Goal: Task Accomplishment & Management: Complete application form

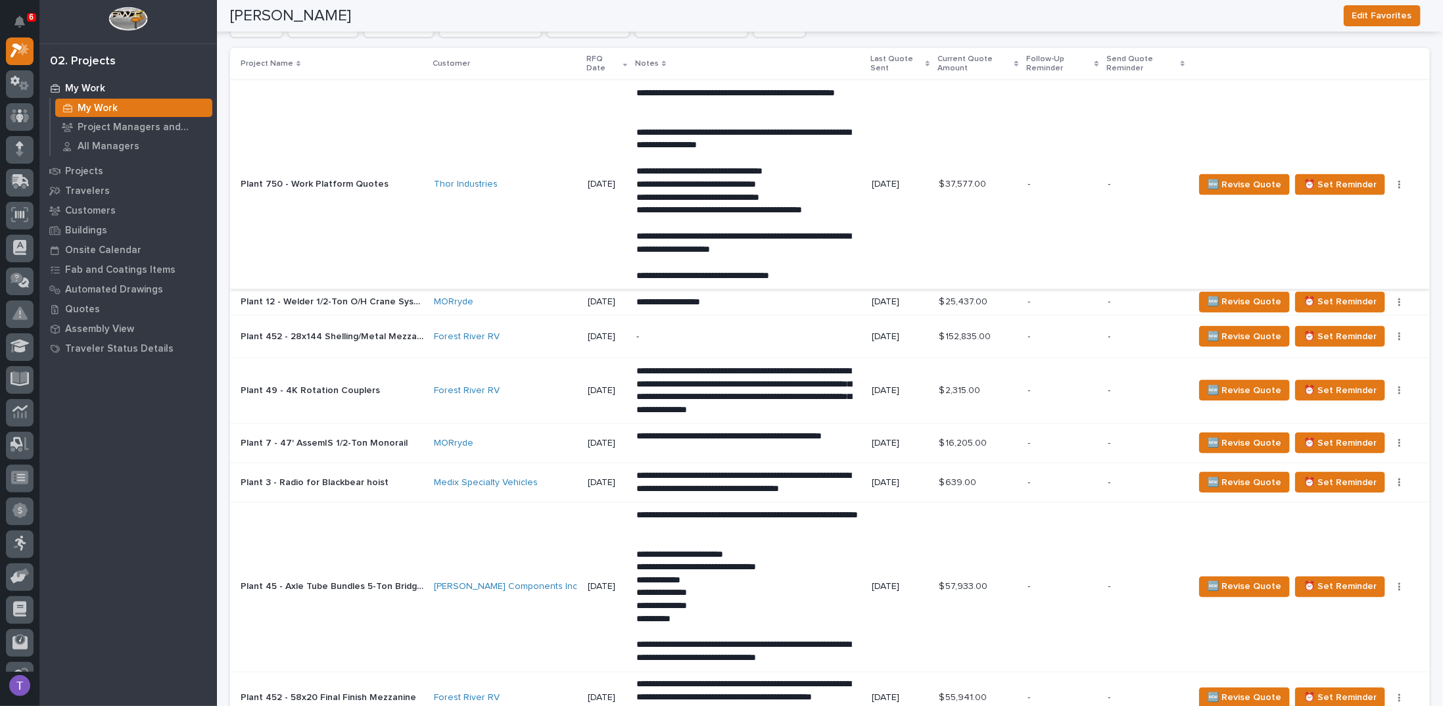
scroll to position [920, 0]
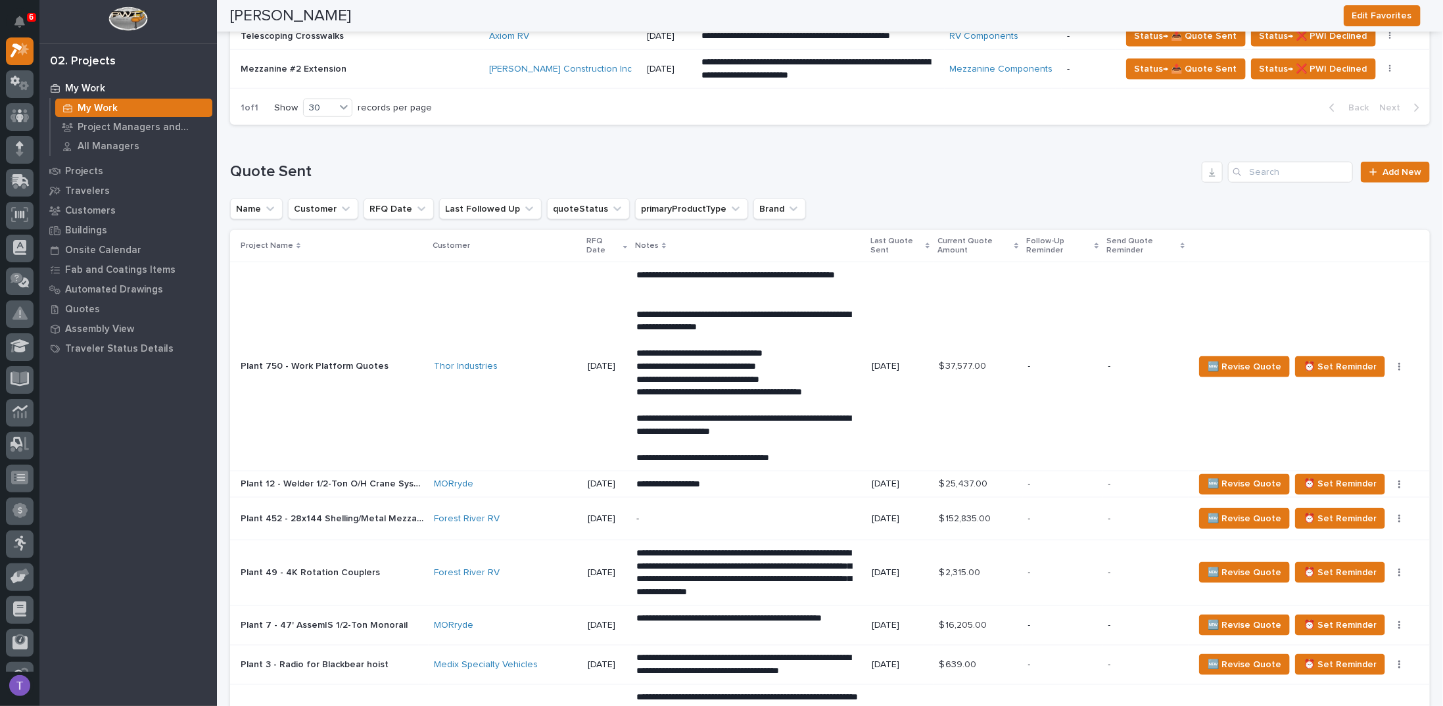
click at [297, 358] on p "Plant 750 - Work Platform Quotes" at bounding box center [316, 365] width 151 height 14
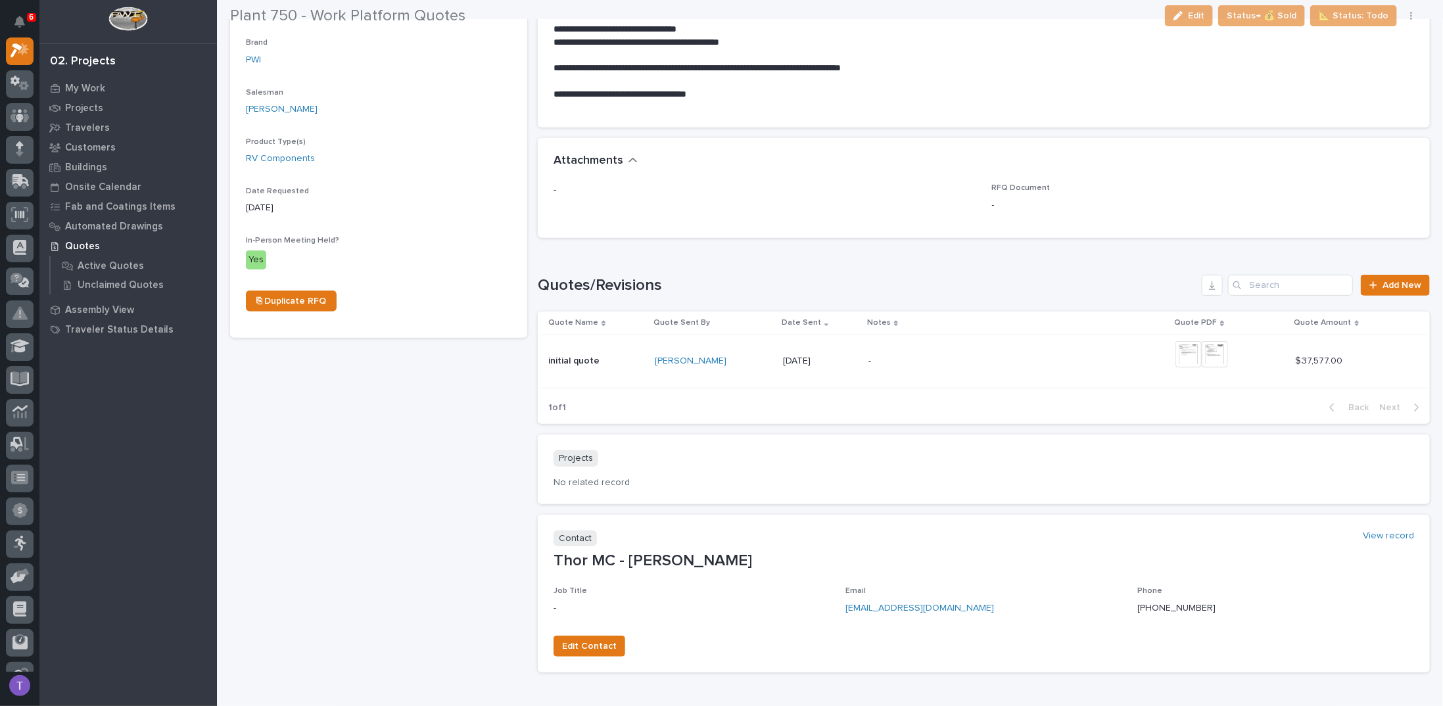
scroll to position [443, 0]
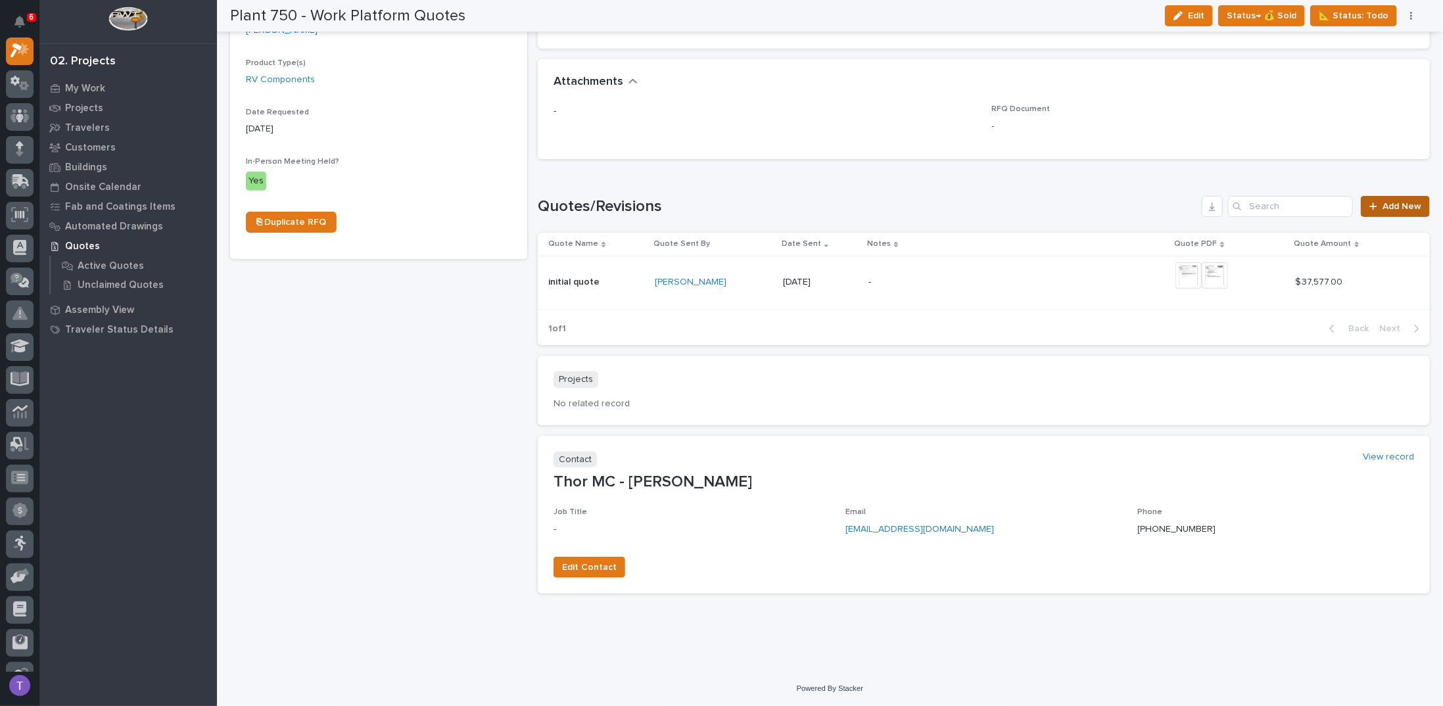
click at [1387, 201] on link "Add New" at bounding box center [1395, 206] width 69 height 21
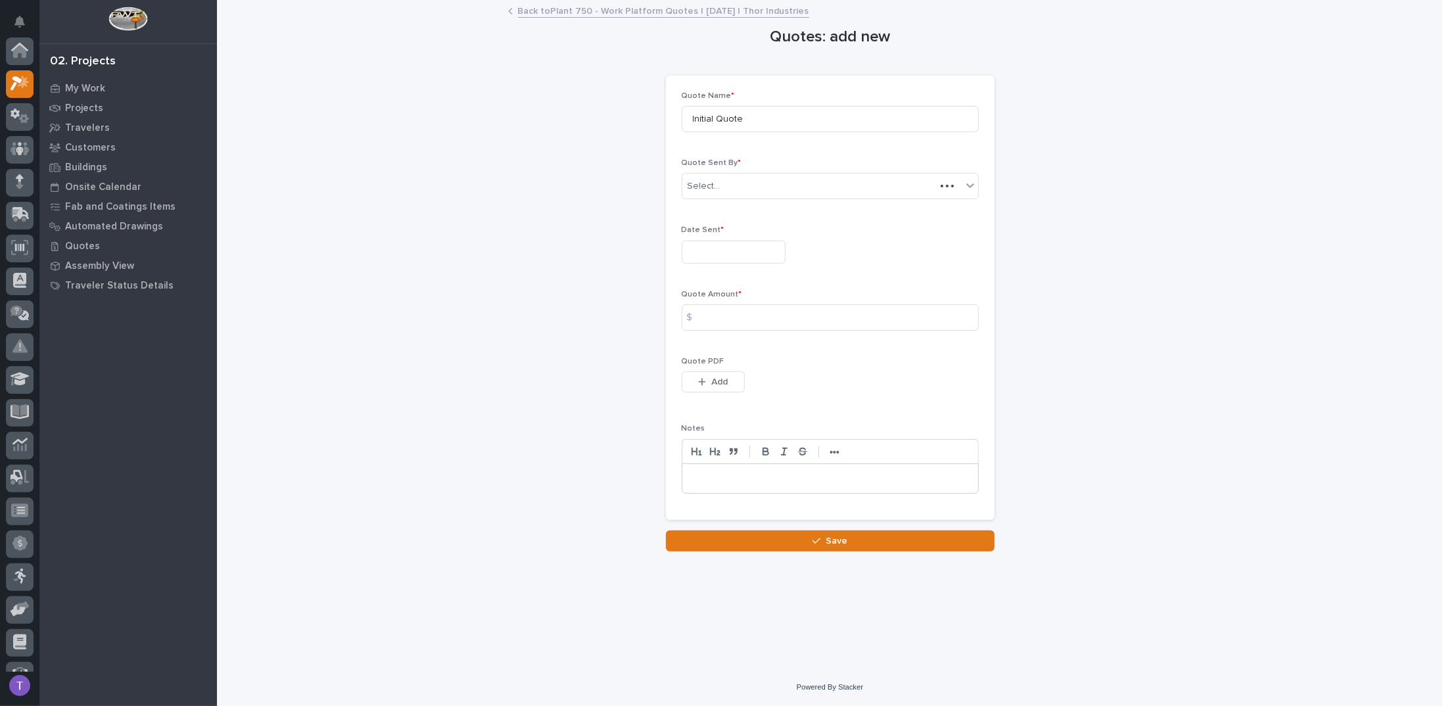
scroll to position [33, 0]
click at [703, 245] on input "text" at bounding box center [734, 252] width 104 height 23
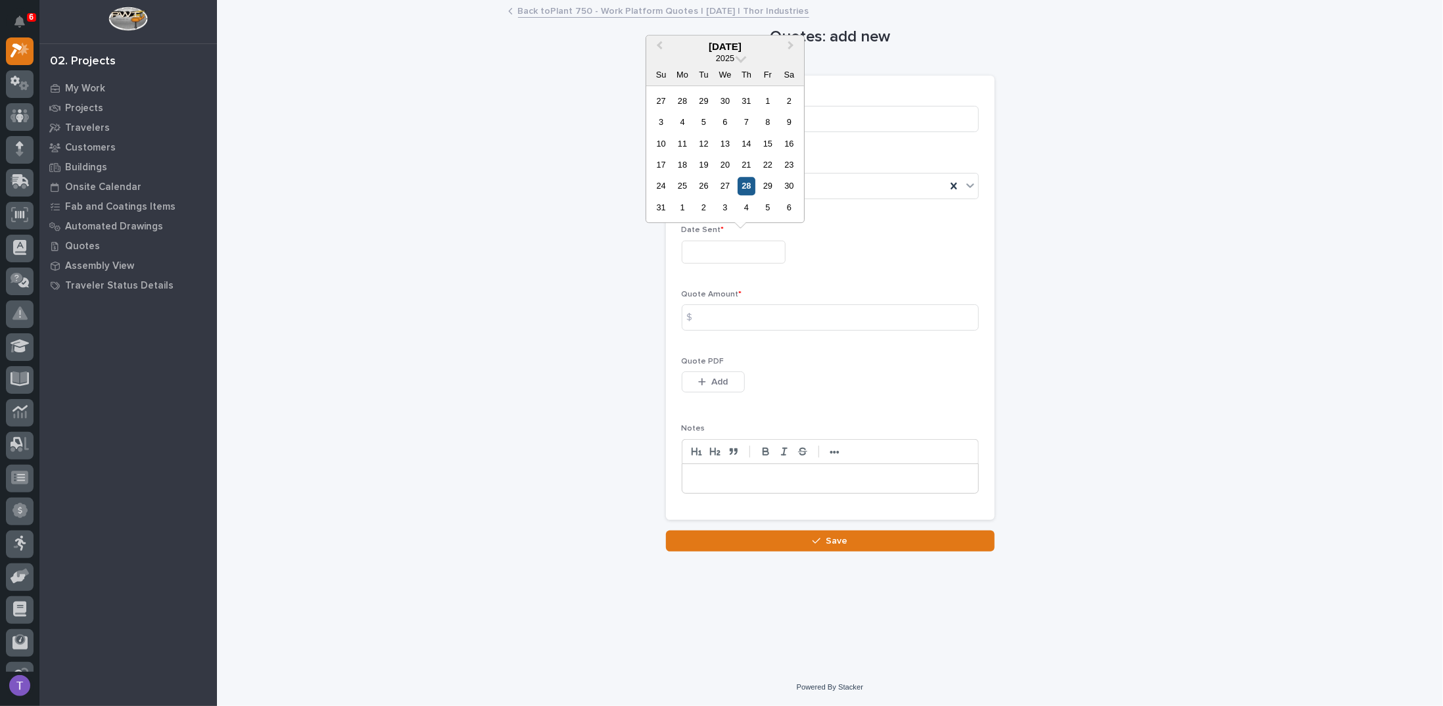
click at [748, 181] on div "28" at bounding box center [747, 187] width 18 height 18
type input "**********"
drag, startPoint x: 748, startPoint y: 121, endPoint x: 596, endPoint y: 121, distance: 151.9
click at [603, 112] on div "**********" at bounding box center [830, 276] width 1200 height 550
type input "R1"
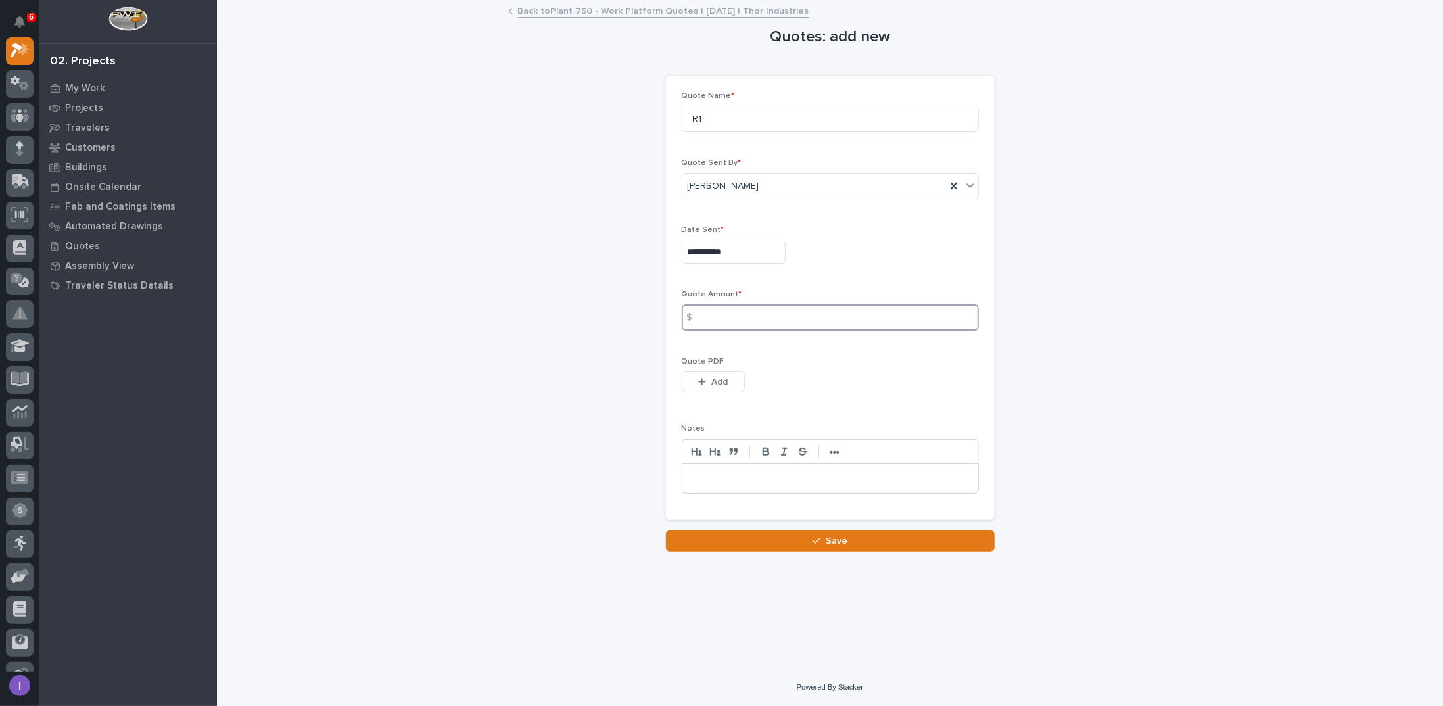
click at [710, 313] on input at bounding box center [830, 317] width 297 height 26
click at [748, 318] on input "29" at bounding box center [830, 317] width 297 height 26
type input "29382"
click at [710, 379] on div "button" at bounding box center [704, 381] width 13 height 9
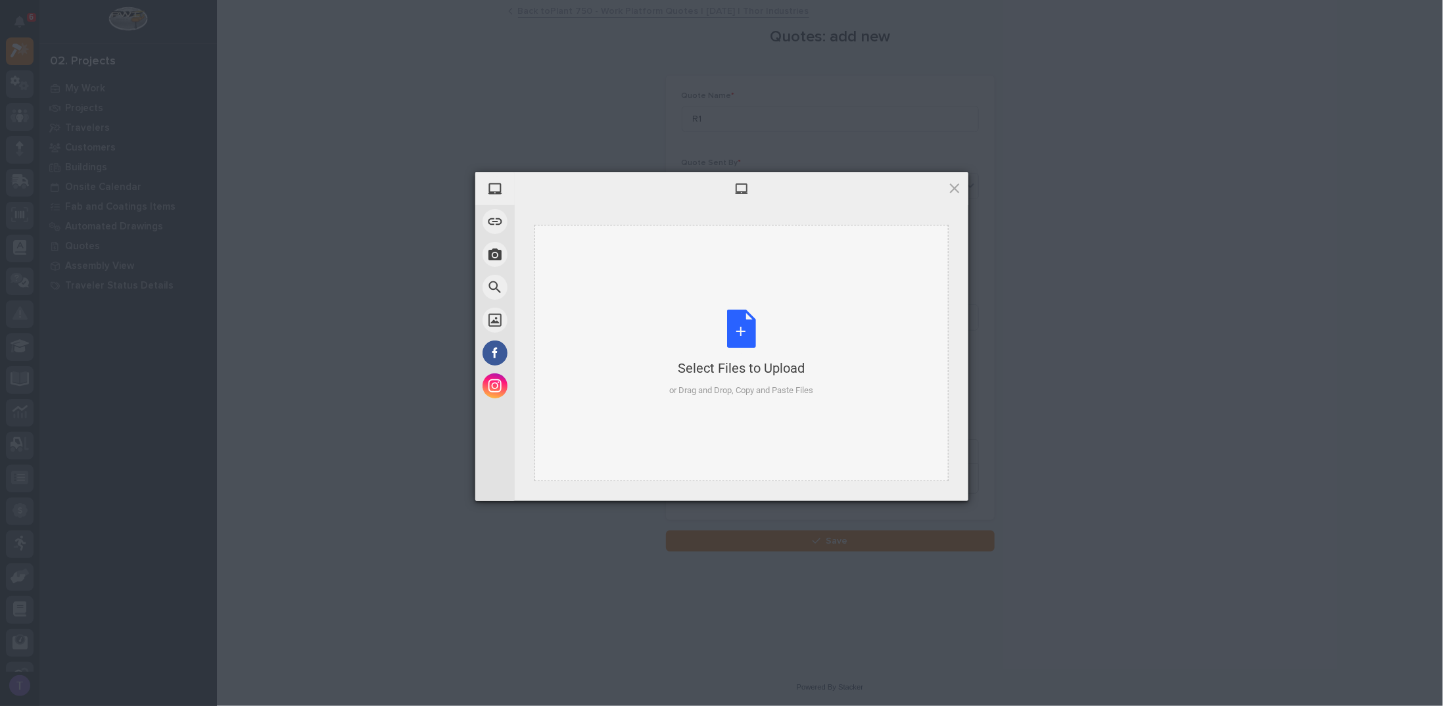
click at [739, 322] on div "Select Files to Upload or Drag and Drop, Copy and Paste Files" at bounding box center [741, 353] width 144 height 87
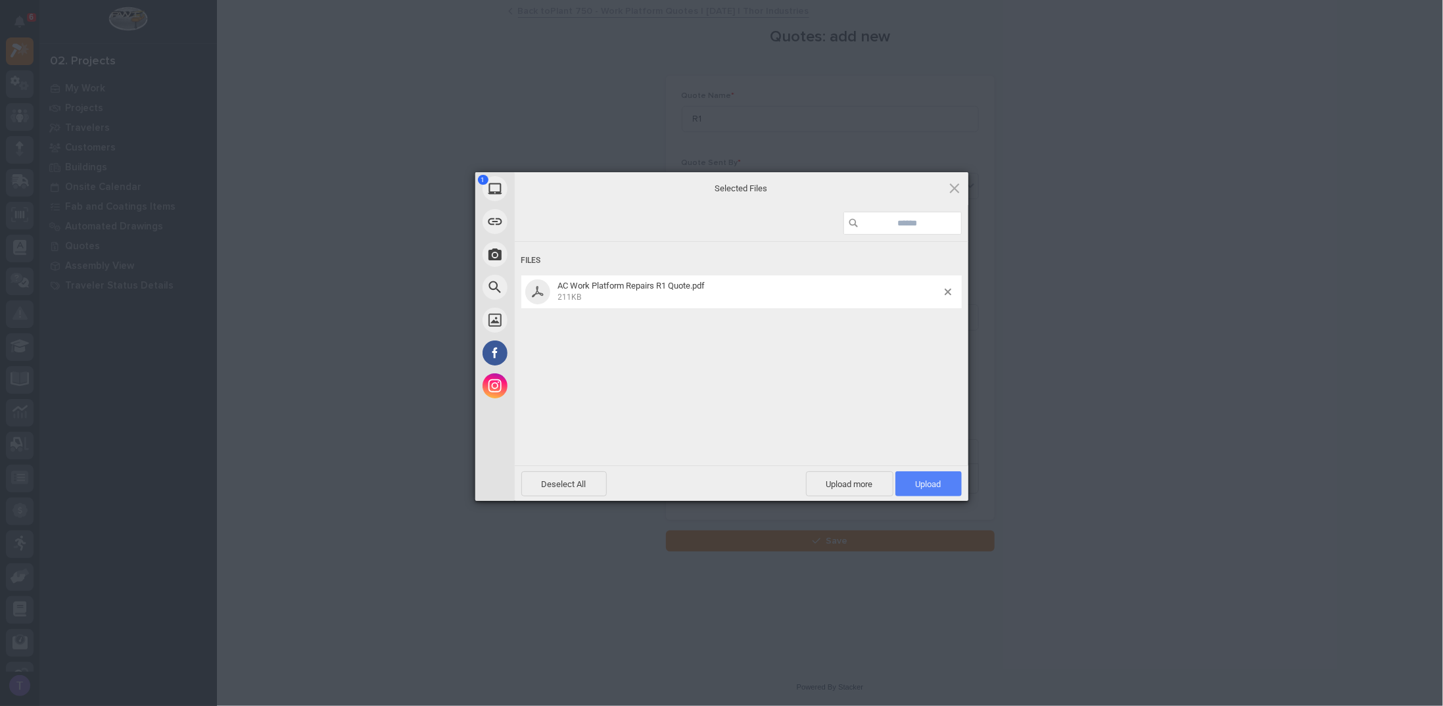
click at [930, 478] on span "Upload 1" at bounding box center [928, 483] width 66 height 25
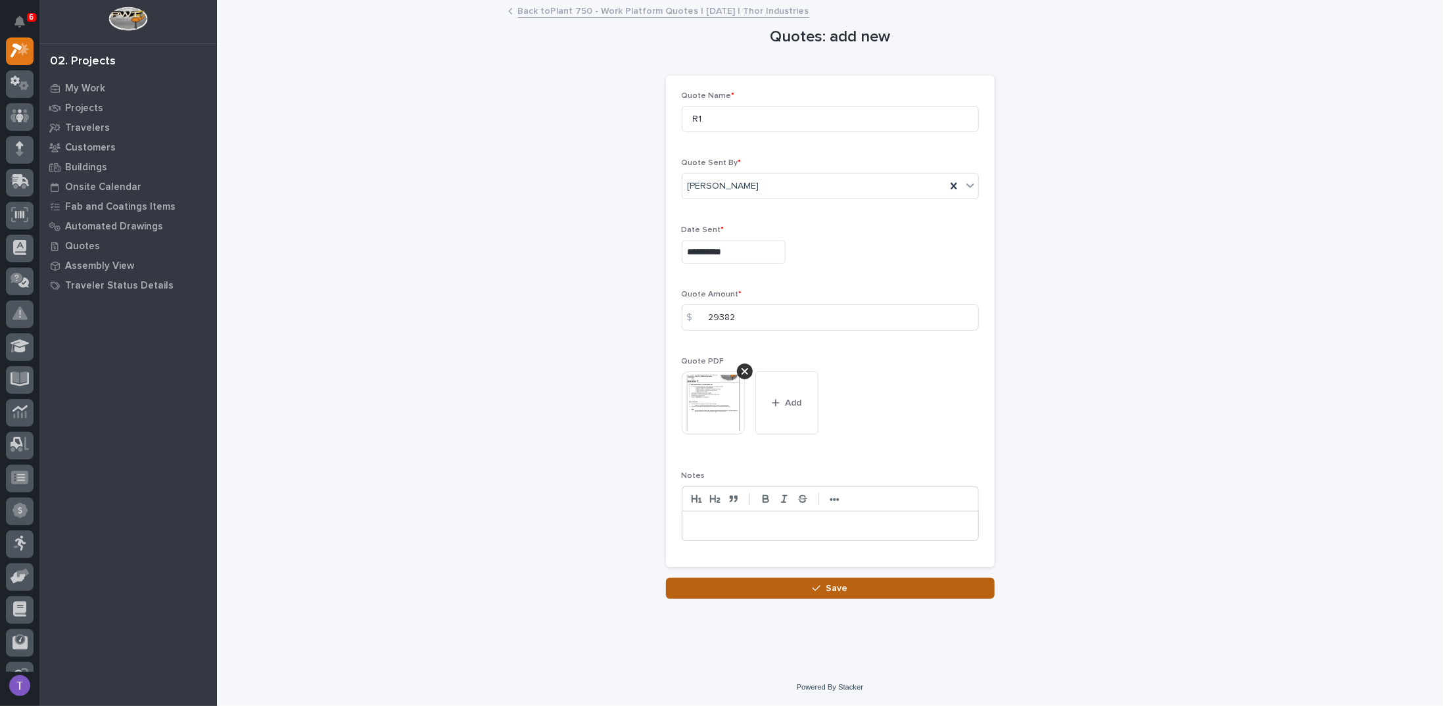
click at [840, 588] on span "Save" at bounding box center [837, 589] width 22 height 12
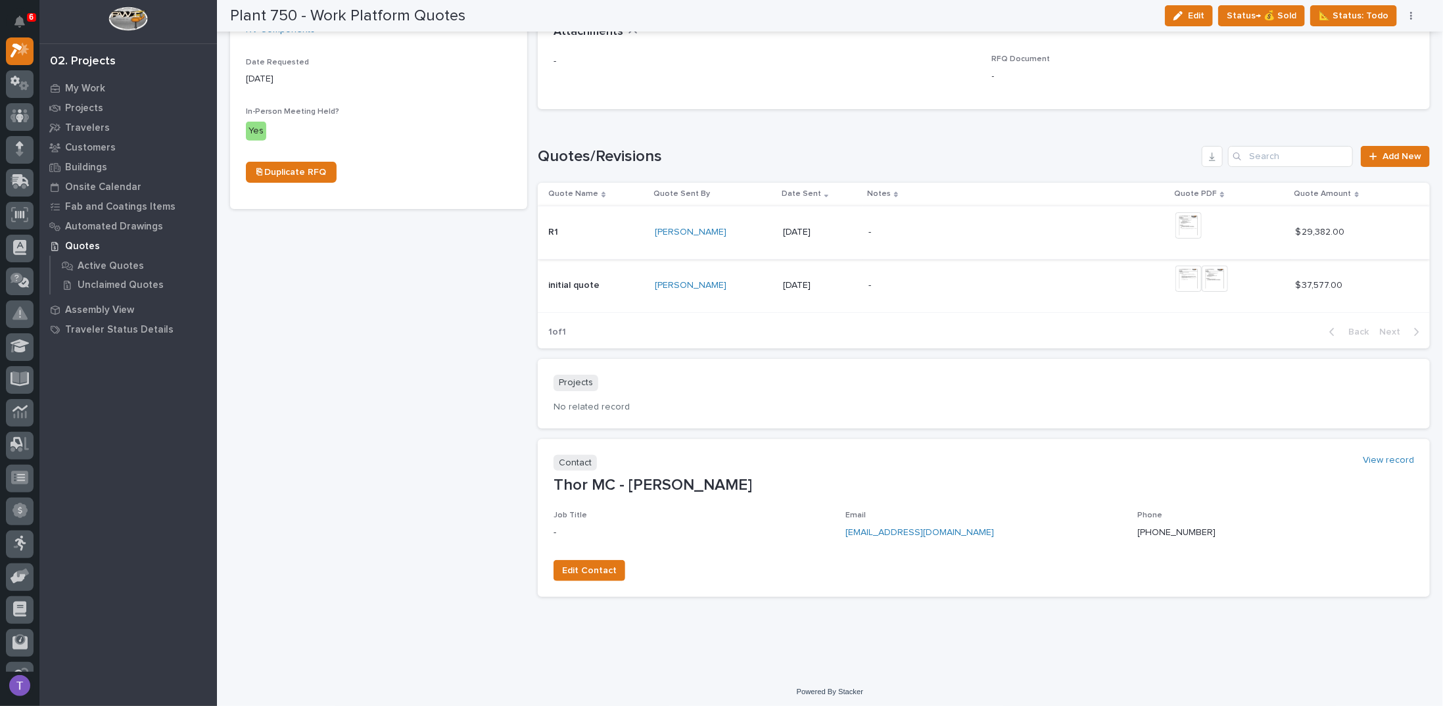
scroll to position [496, 0]
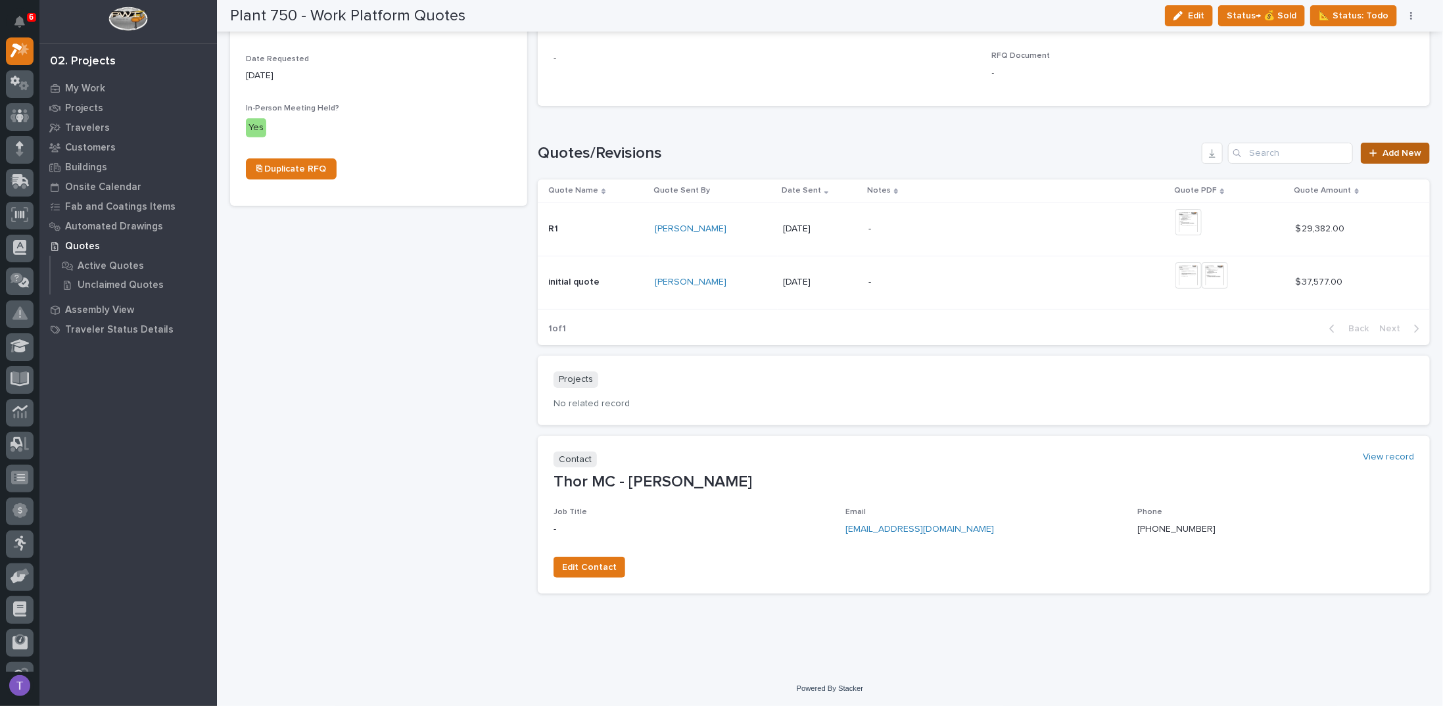
click at [1386, 147] on link "Add New" at bounding box center [1395, 153] width 69 height 21
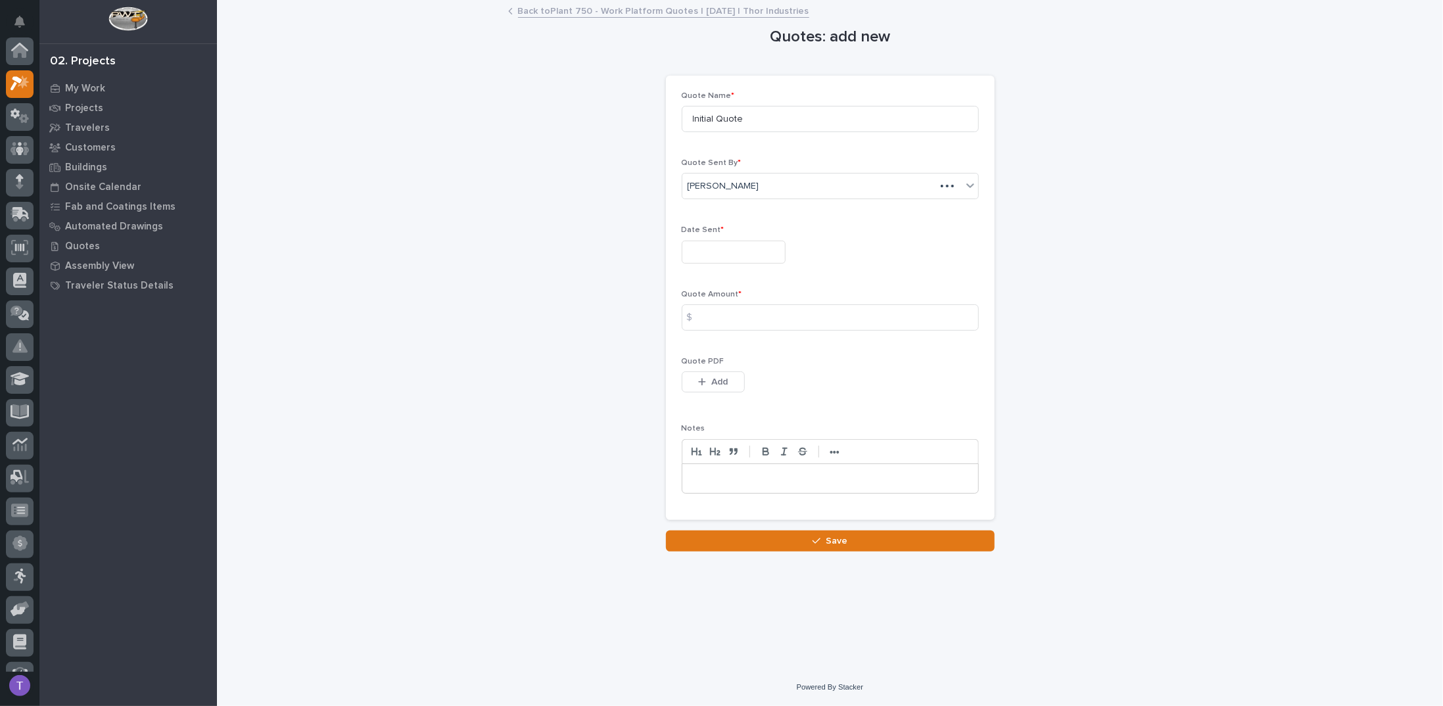
scroll to position [33, 0]
click at [715, 253] on input "text" at bounding box center [734, 252] width 104 height 23
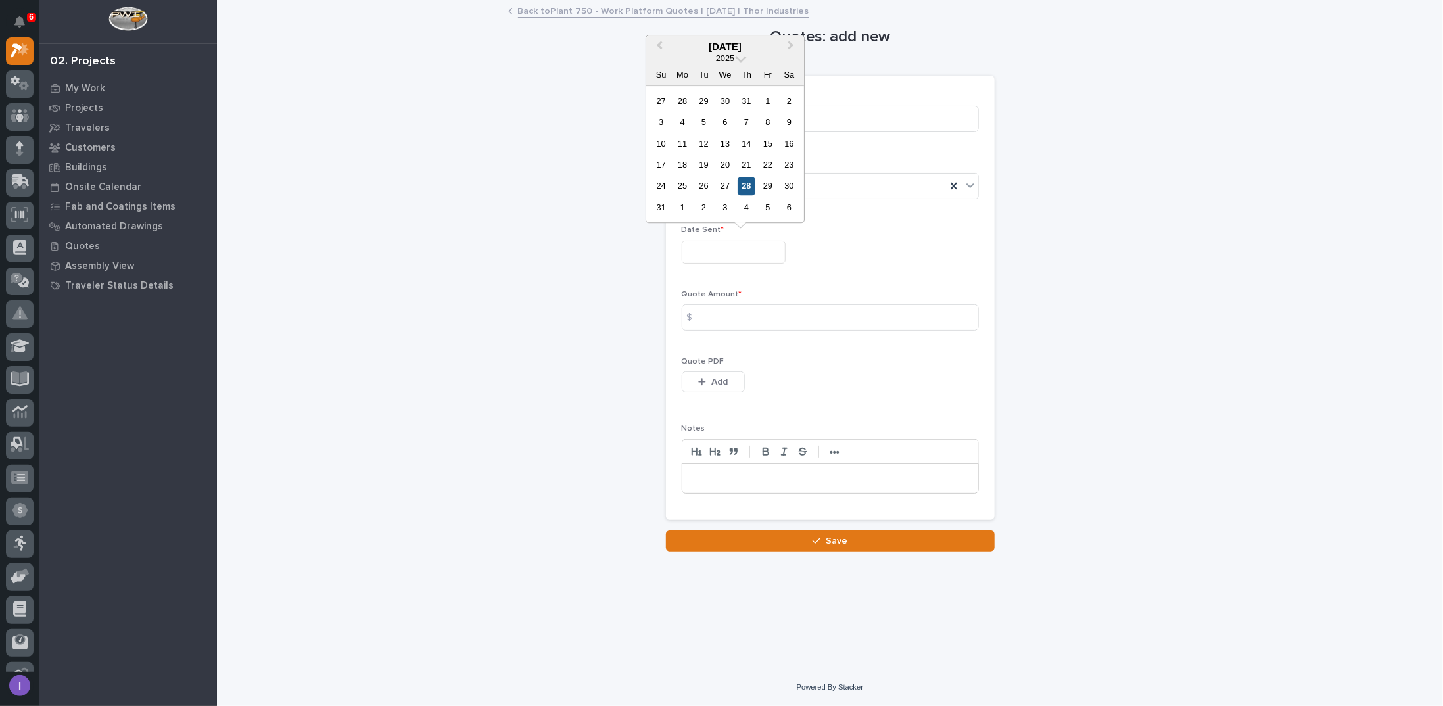
click at [744, 185] on div "28" at bounding box center [747, 187] width 18 height 18
type input "**********"
click at [709, 314] on input at bounding box center [830, 317] width 297 height 26
click at [719, 318] on input at bounding box center [830, 317] width 297 height 26
type input "7865"
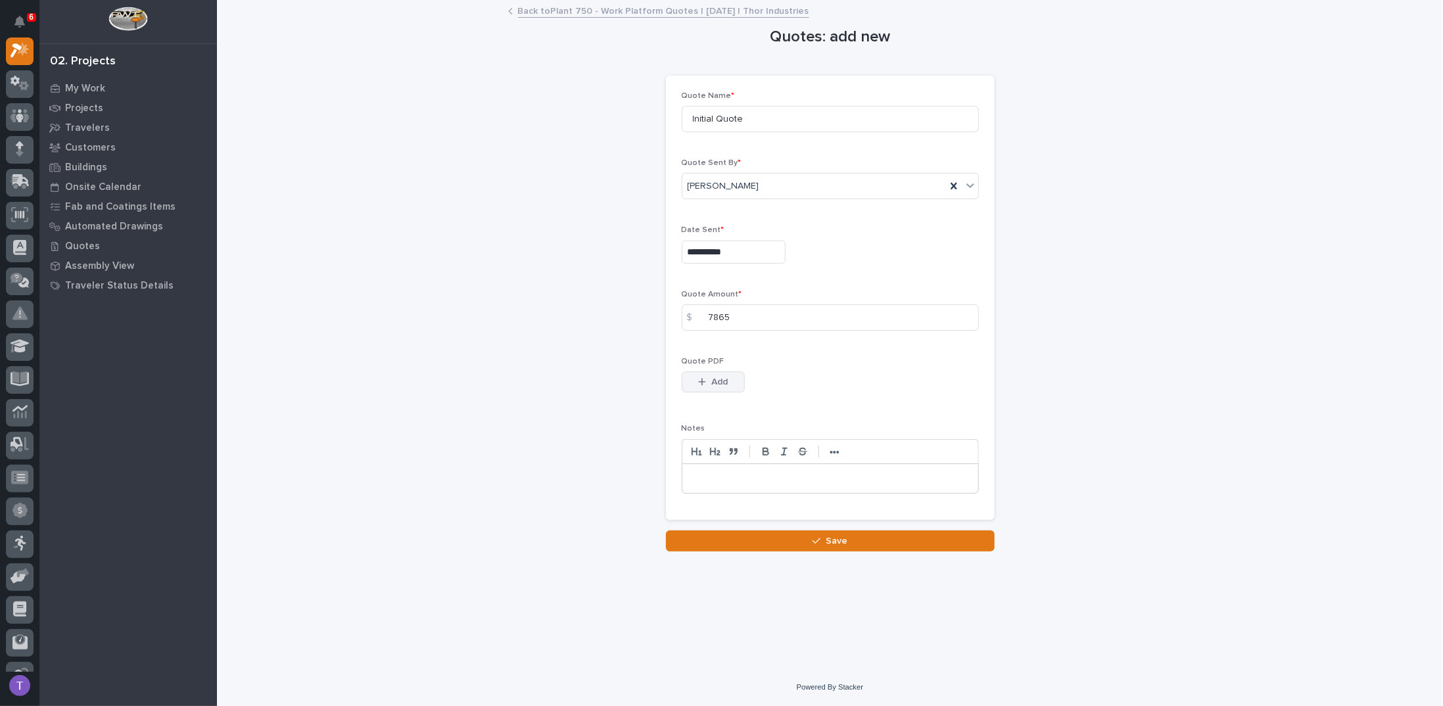
click at [711, 378] on span "Add" at bounding box center [719, 382] width 16 height 12
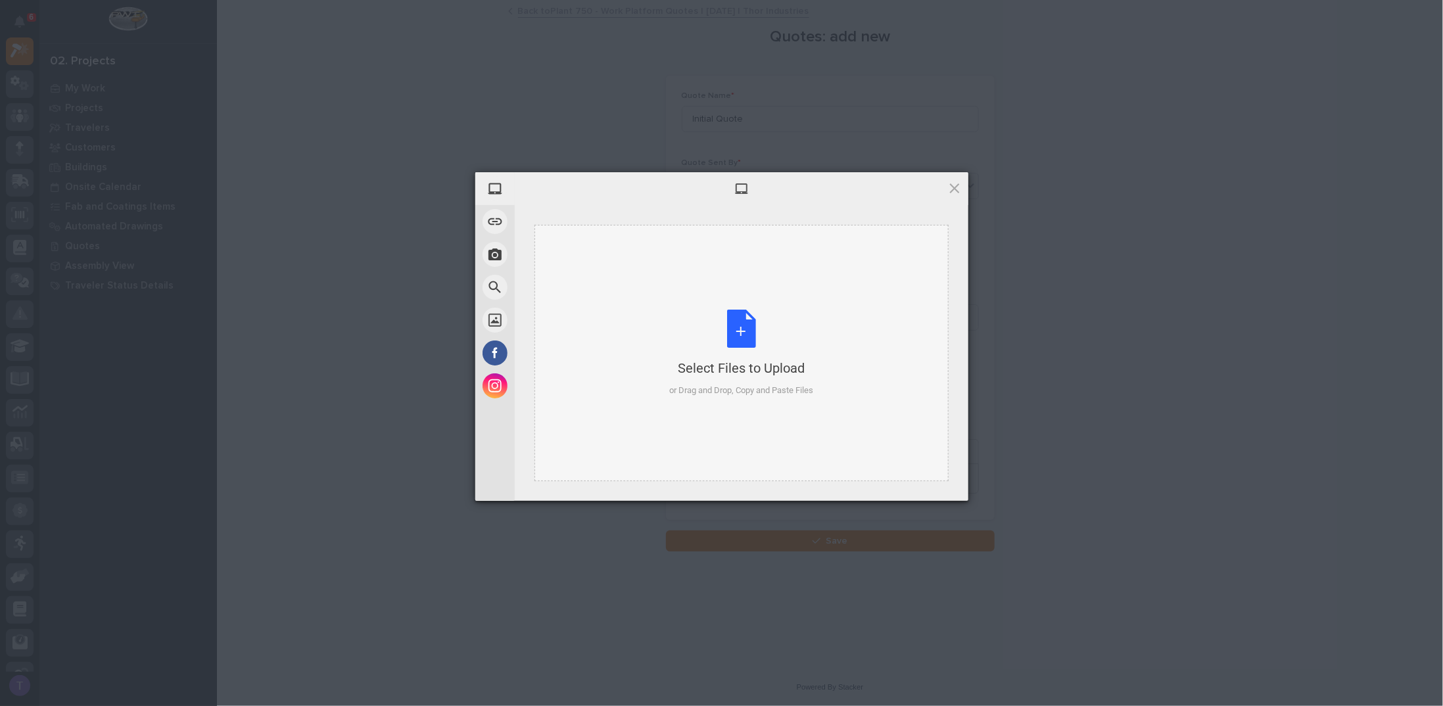
click at [739, 325] on div "Select Files to Upload or Drag and Drop, Copy and Paste Files" at bounding box center [741, 353] width 144 height 87
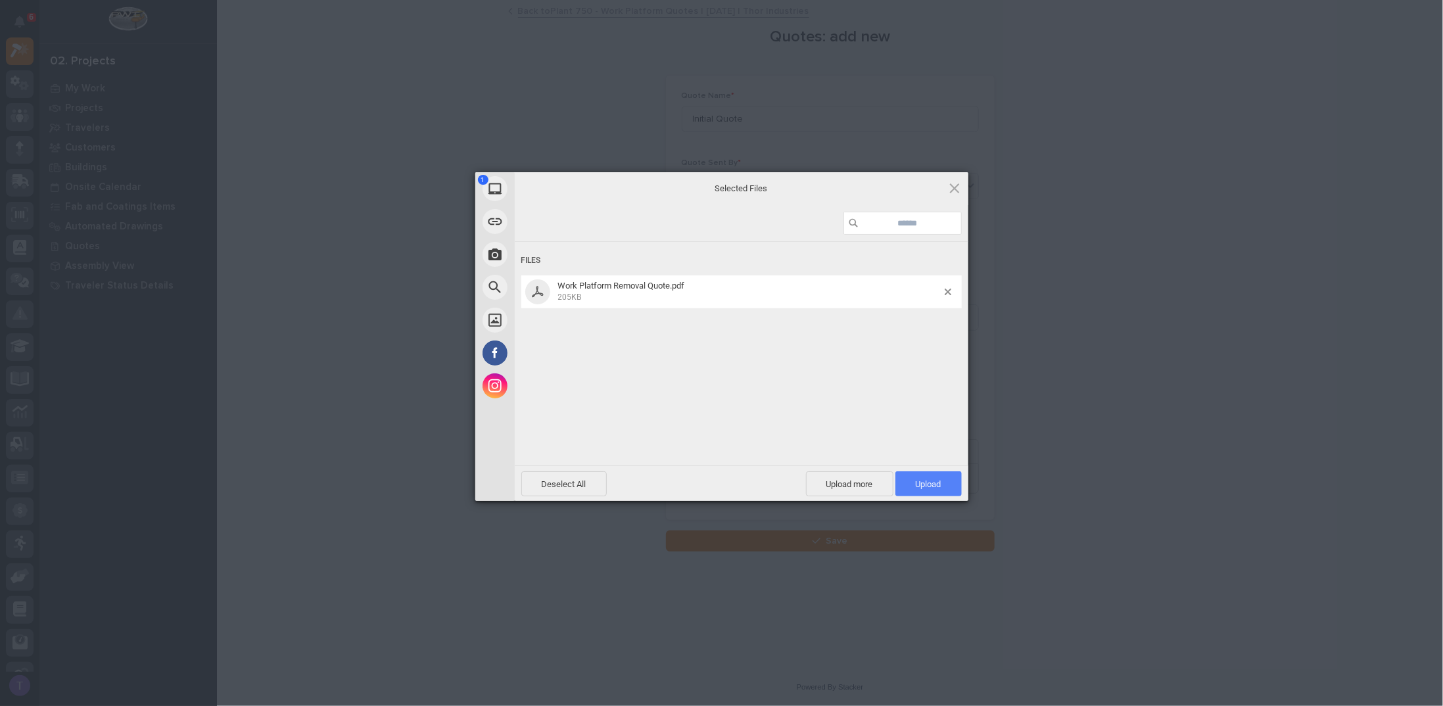
click at [924, 475] on span "Upload 1" at bounding box center [928, 483] width 66 height 25
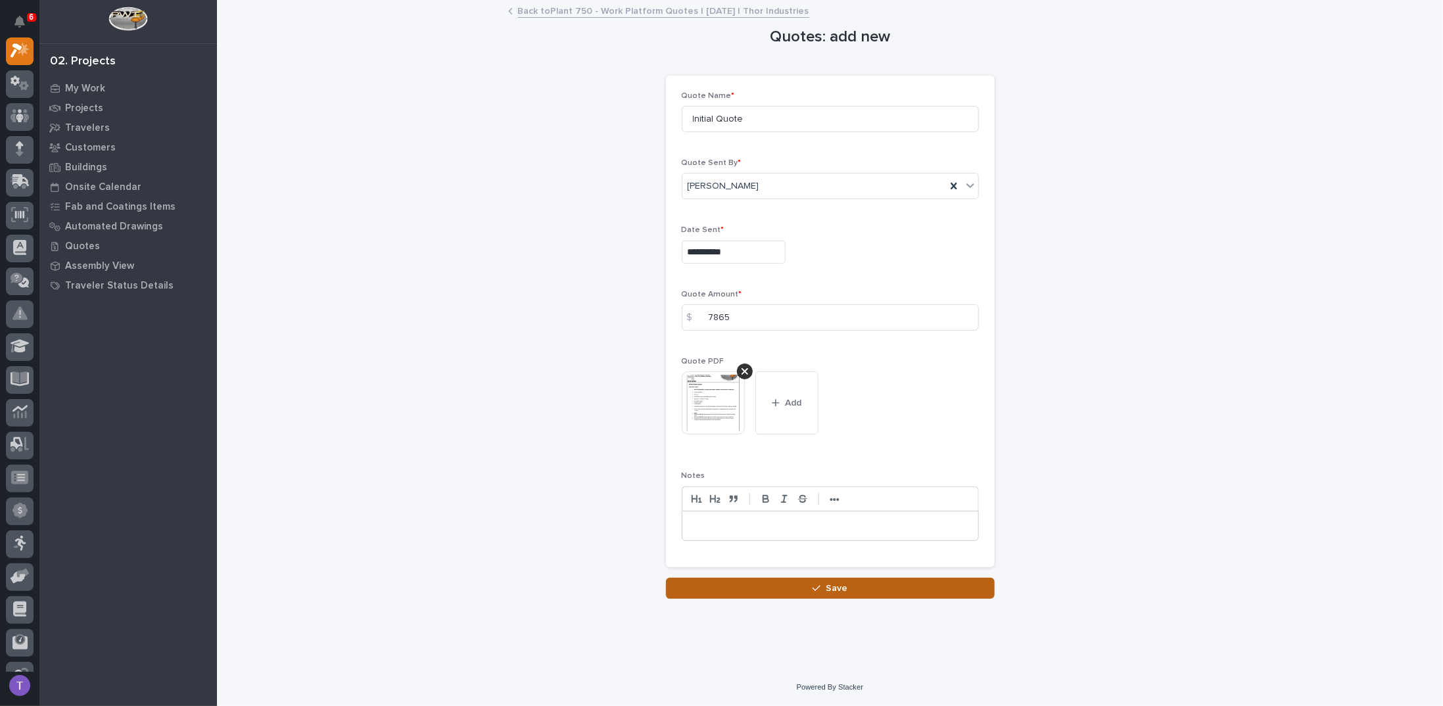
click at [833, 584] on span "Save" at bounding box center [837, 589] width 22 height 12
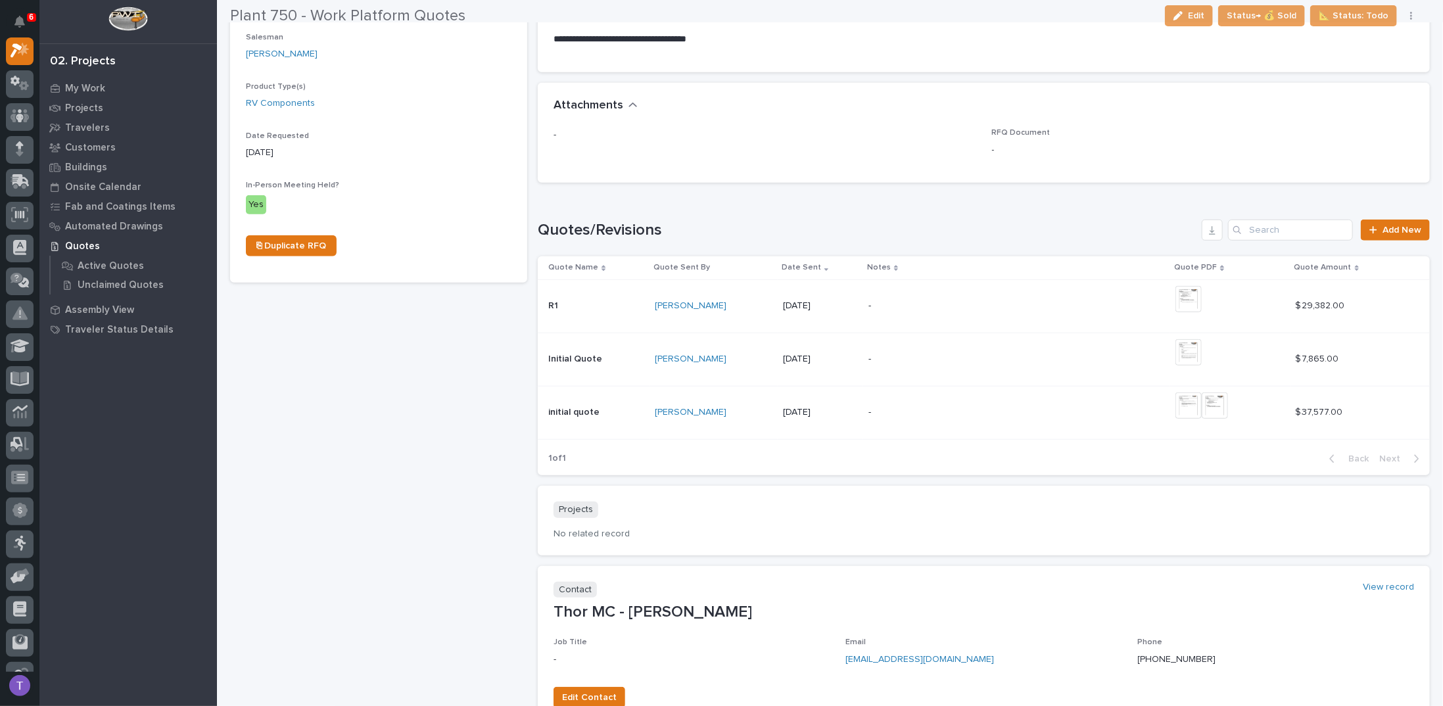
scroll to position [550, 0]
